Goal: Information Seeking & Learning: Understand process/instructions

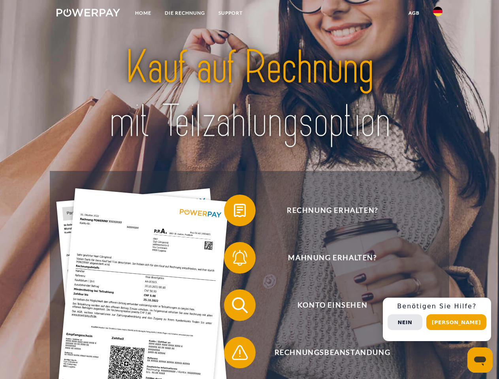
click at [88, 14] on img at bounding box center [88, 13] width 64 height 8
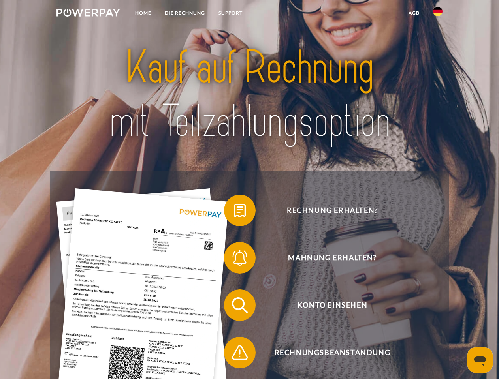
click at [438, 14] on img at bounding box center [437, 11] width 9 height 9
click at [414, 13] on link "agb" at bounding box center [414, 13] width 24 height 14
click at [234, 212] on span at bounding box center [227, 210] width 39 height 39
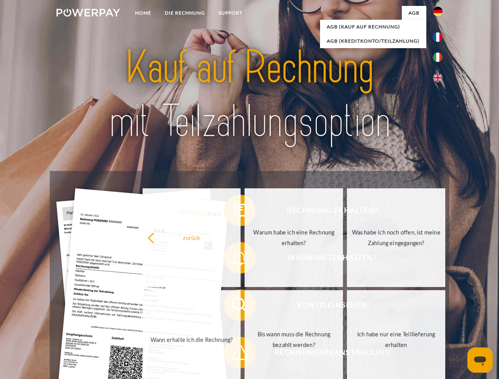
click at [234, 260] on div "Rechnung erhalten? Mahnung erhalten? Konto einsehen" at bounding box center [249, 329] width 399 height 316
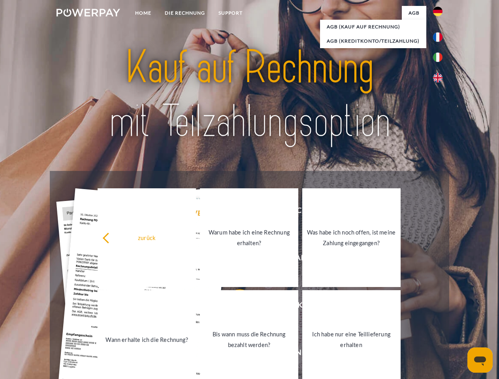
click at [234, 307] on link "Bis wann muss die Rechnung bezahlt werden?" at bounding box center [249, 339] width 98 height 99
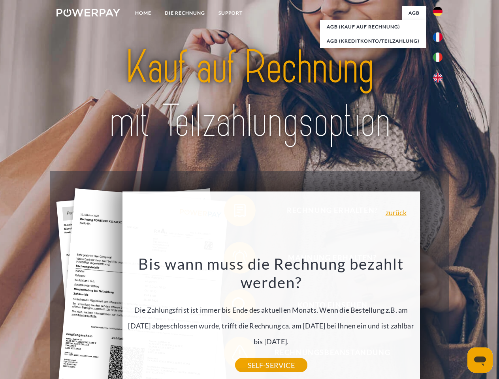
click at [234, 354] on div "Bis wann muss die Rechnung bezahlt werden? Die Zahlungsfrist ist immer bis Ende…" at bounding box center [271, 309] width 288 height 111
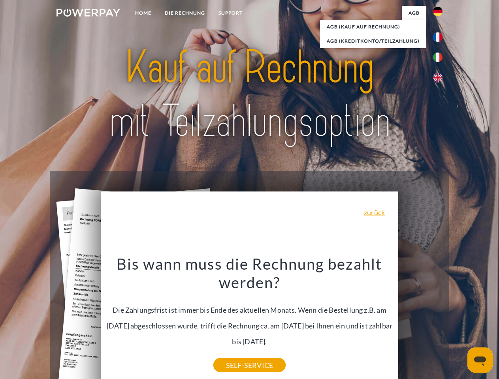
click at [440, 320] on div "Rechnung erhalten? Mahnung erhalten? Konto einsehen" at bounding box center [249, 329] width 399 height 316
click at [420, 321] on span "Konto einsehen" at bounding box center [332, 306] width 194 height 32
click at [459, 322] on header "Home DIE RECHNUNG SUPPORT" at bounding box center [249, 272] width 499 height 545
